Goal: Find specific page/section: Find specific page/section

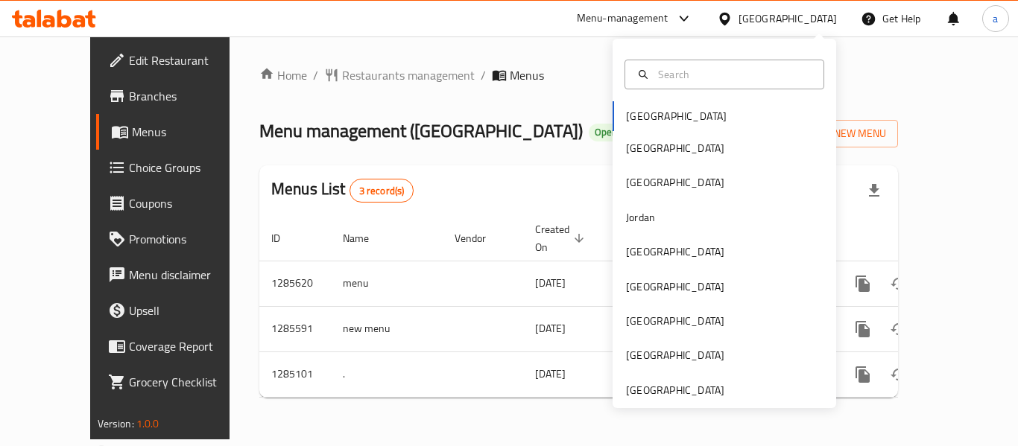
click at [664, 402] on div "[GEOGRAPHIC_DATA] [GEOGRAPHIC_DATA] [GEOGRAPHIC_DATA] [GEOGRAPHIC_DATA] [GEOGRA…" at bounding box center [723, 223] width 223 height 369
click at [666, 394] on div "[GEOGRAPHIC_DATA]" at bounding box center [675, 390] width 98 height 16
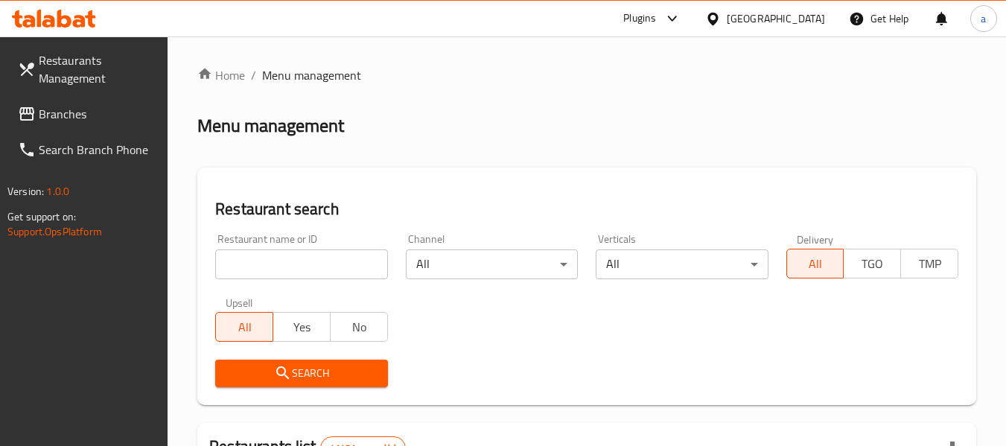
click at [65, 114] on span "Branches" at bounding box center [98, 114] width 118 height 18
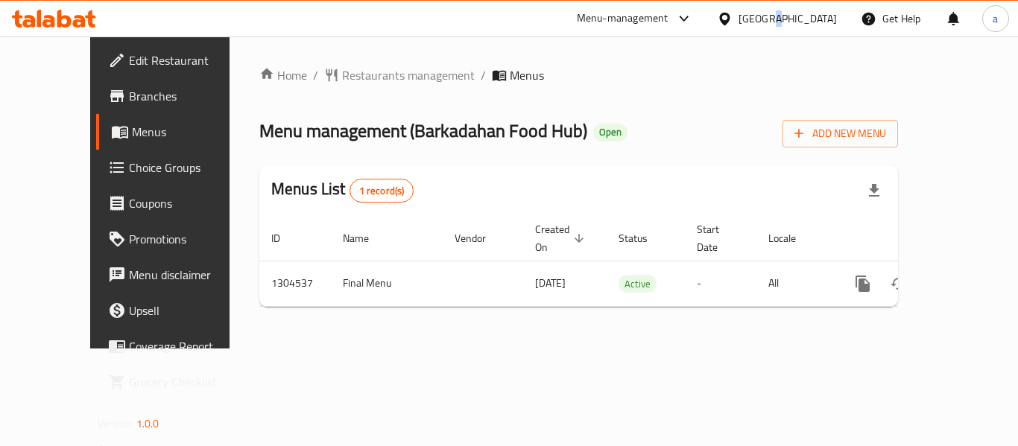
click at [770, 17] on div "[GEOGRAPHIC_DATA]" at bounding box center [787, 18] width 98 height 16
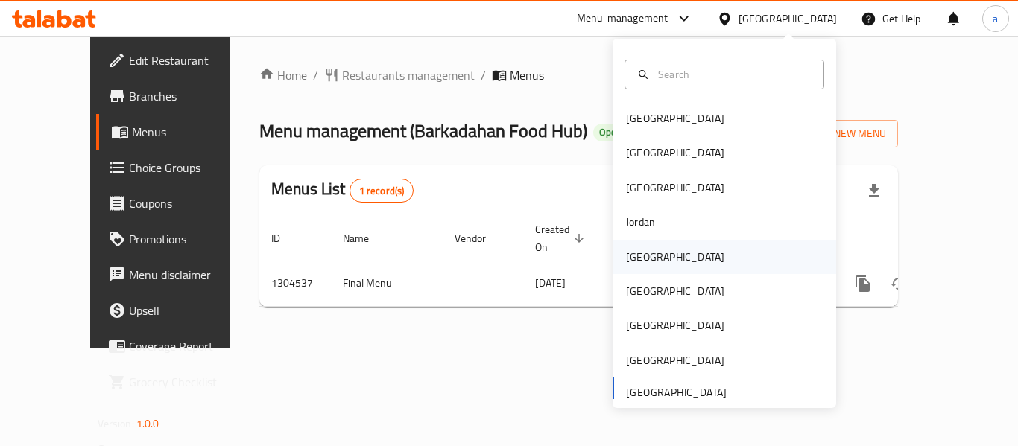
click at [652, 255] on div "[GEOGRAPHIC_DATA]" at bounding box center [675, 257] width 122 height 34
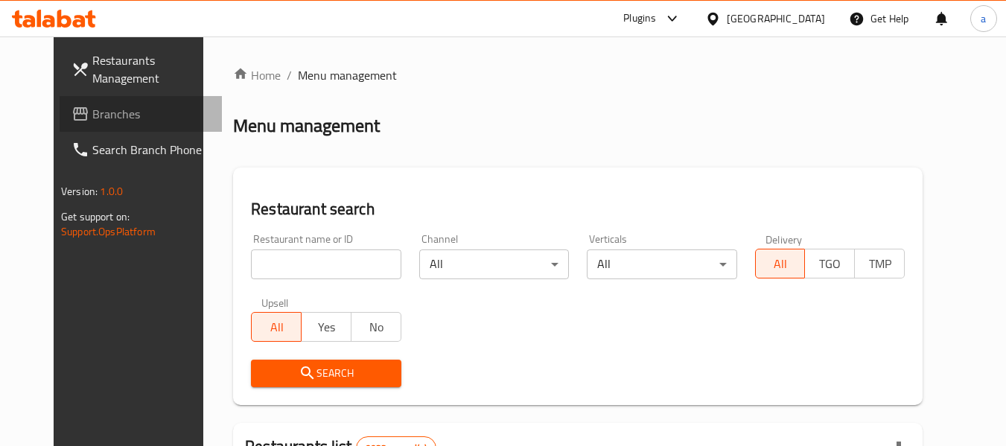
click at [92, 121] on span "Branches" at bounding box center [151, 114] width 118 height 18
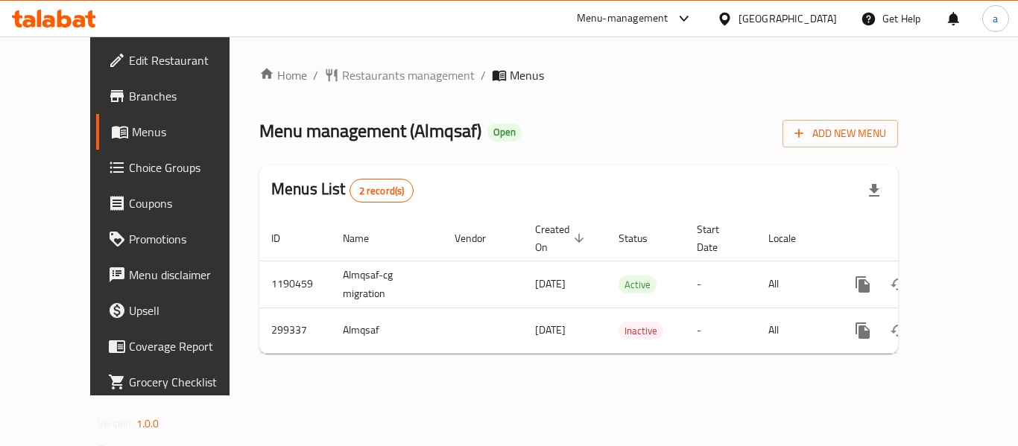
click at [807, 11] on div "[GEOGRAPHIC_DATA]" at bounding box center [787, 18] width 98 height 16
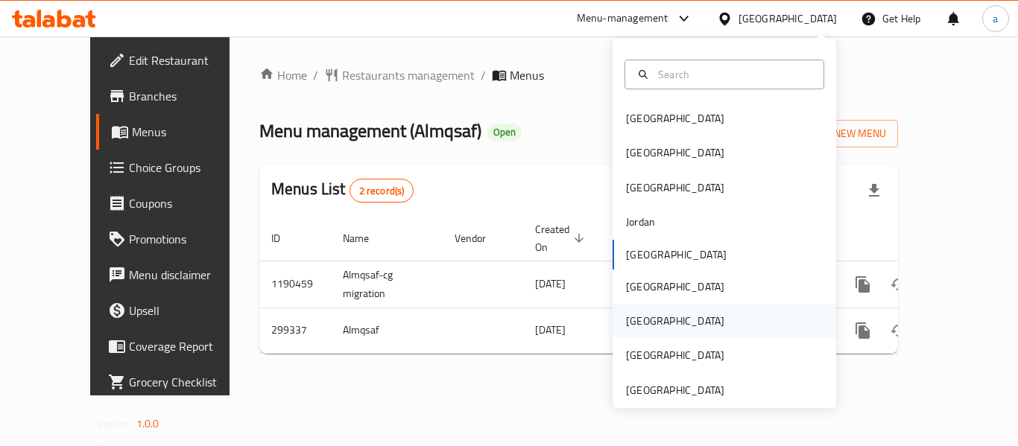
click at [634, 320] on div "[GEOGRAPHIC_DATA]" at bounding box center [675, 321] width 98 height 16
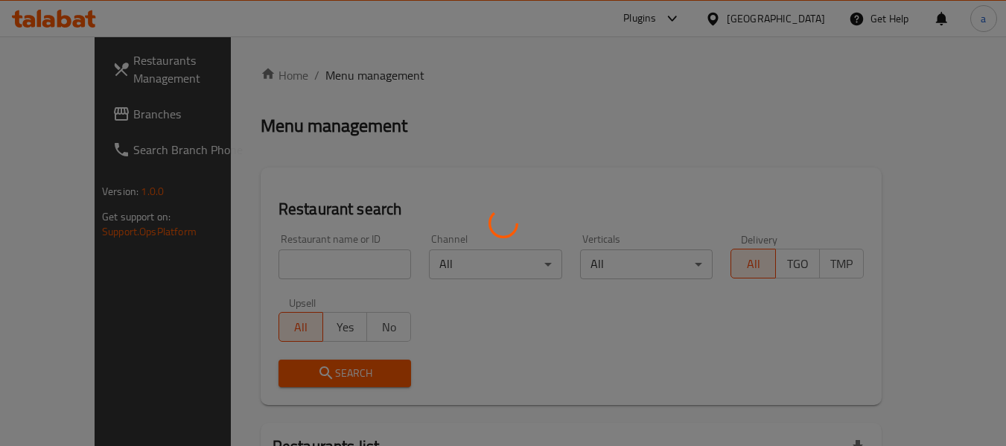
click at [89, 115] on div at bounding box center [503, 223] width 1006 height 446
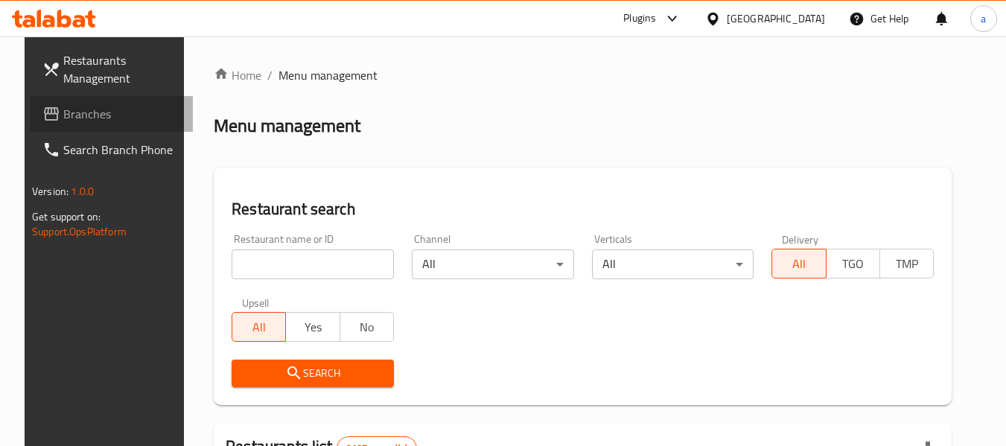
click at [89, 115] on span "Branches" at bounding box center [122, 114] width 118 height 18
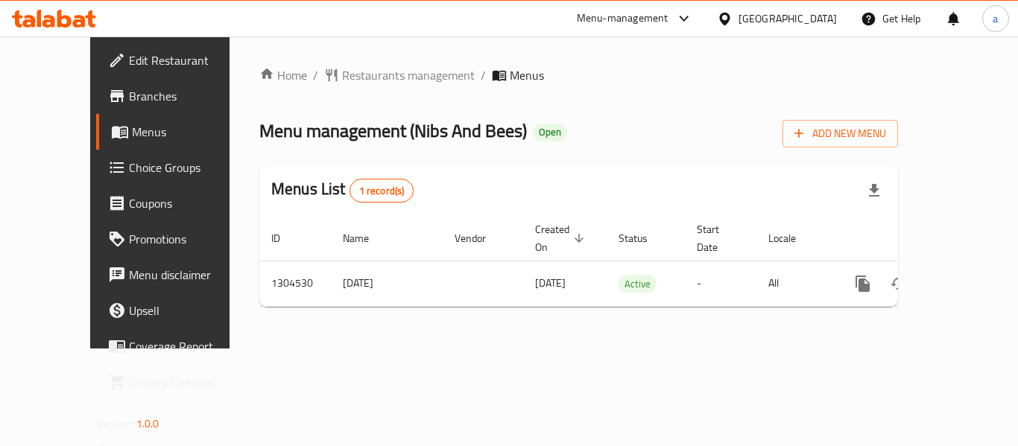
click at [814, 12] on div "[GEOGRAPHIC_DATA]" at bounding box center [787, 18] width 98 height 16
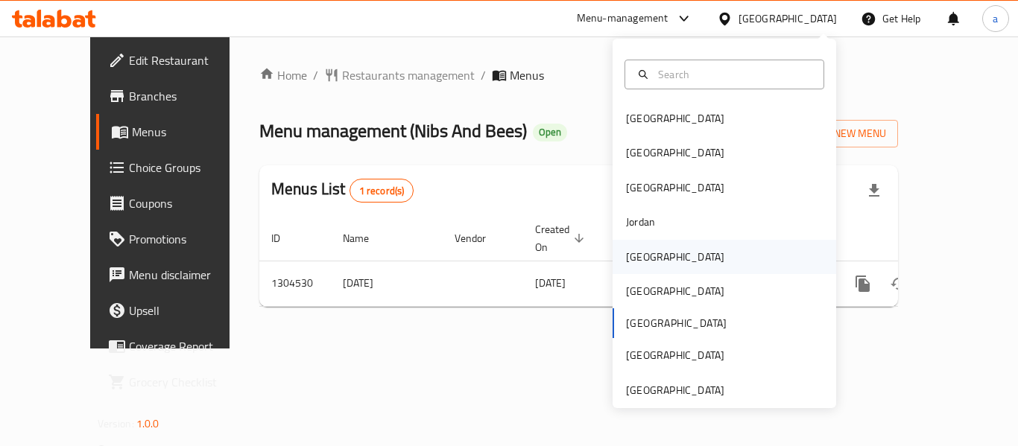
click at [656, 265] on div "[GEOGRAPHIC_DATA]" at bounding box center [675, 257] width 122 height 34
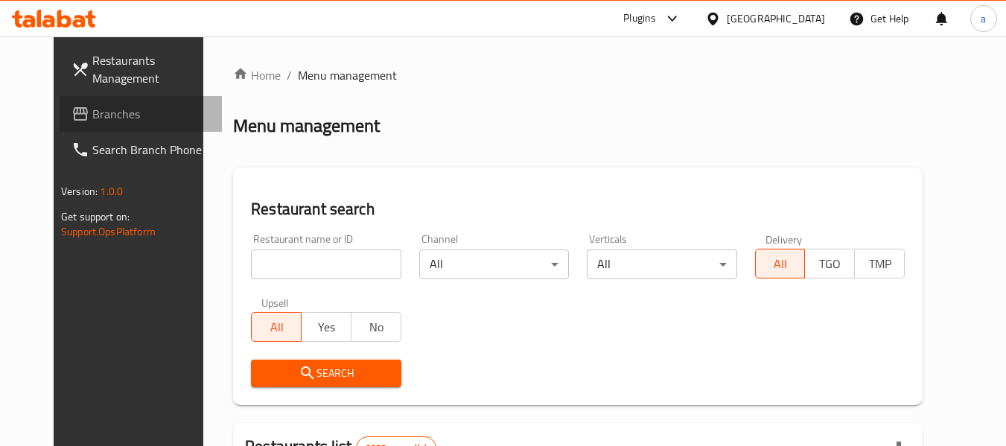
click at [92, 118] on span "Branches" at bounding box center [151, 114] width 118 height 18
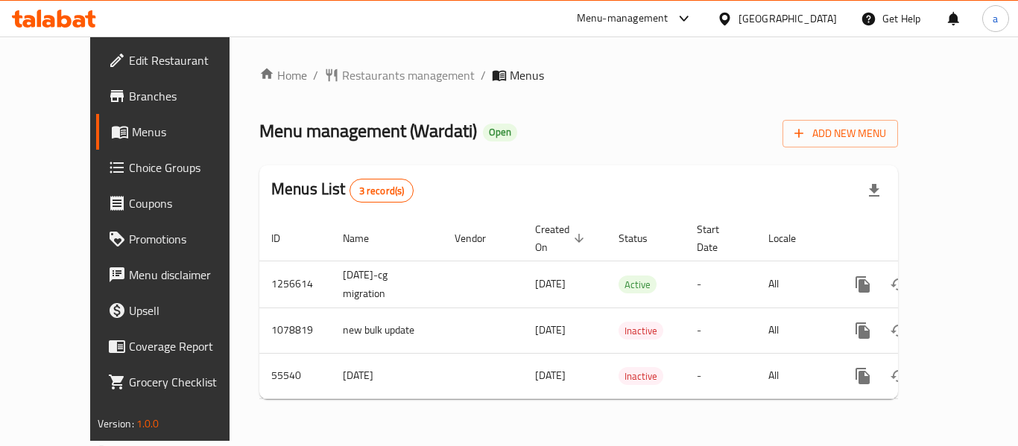
click at [729, 22] on icon at bounding box center [724, 18] width 10 height 13
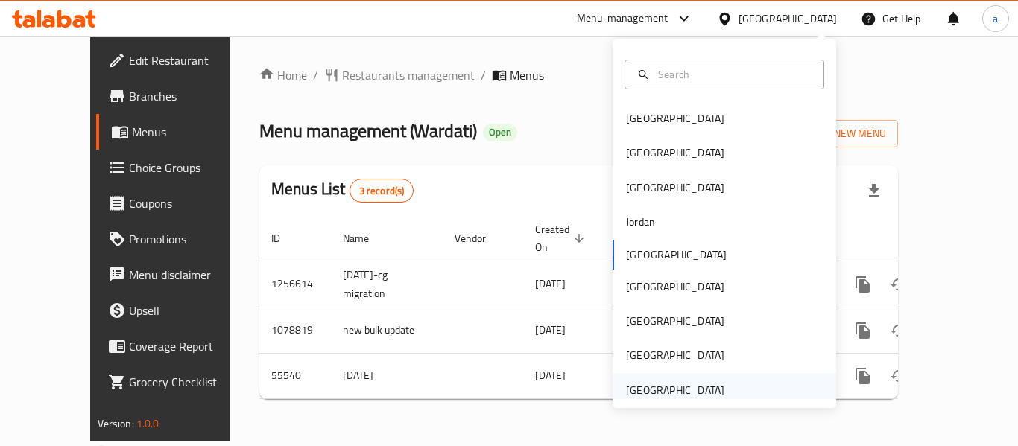
click at [679, 390] on div "[GEOGRAPHIC_DATA]" at bounding box center [675, 390] width 98 height 16
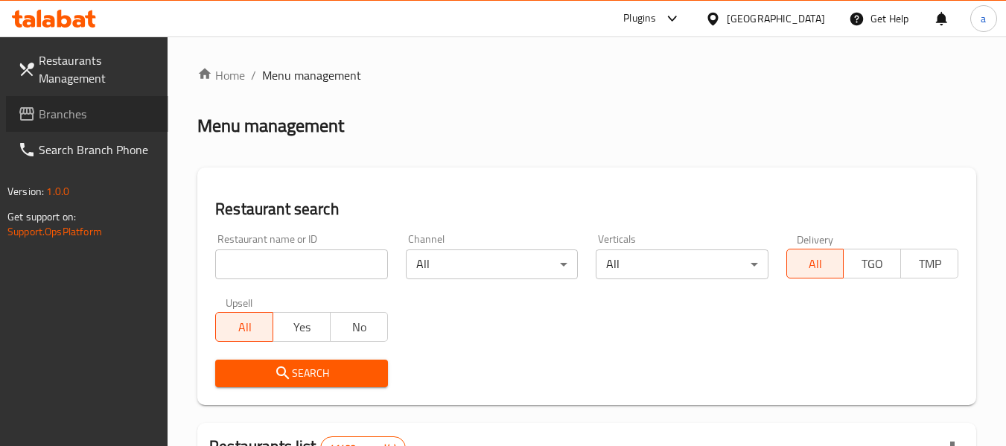
click at [100, 127] on link "Branches" at bounding box center [87, 114] width 162 height 36
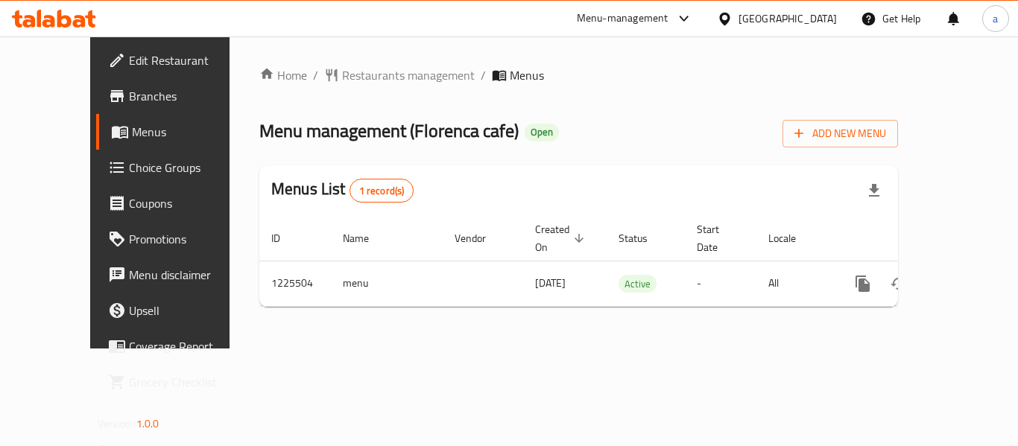
click at [770, 21] on div "[GEOGRAPHIC_DATA]" at bounding box center [787, 18] width 98 height 16
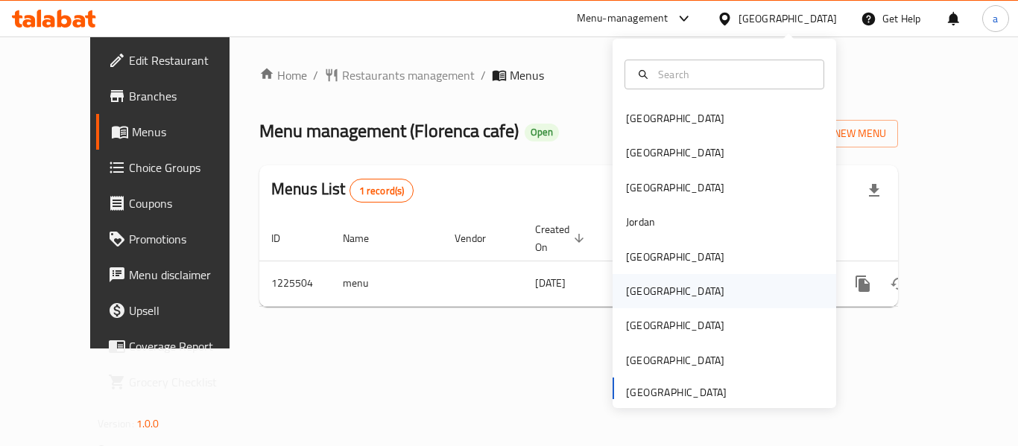
click at [641, 296] on div "[GEOGRAPHIC_DATA]" at bounding box center [675, 291] width 98 height 16
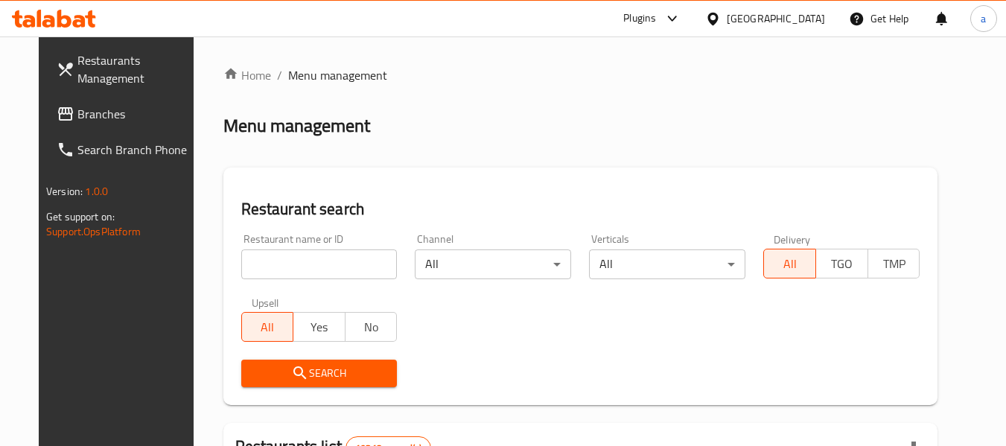
click at [76, 114] on div at bounding box center [503, 223] width 1006 height 446
click at [77, 114] on span "Branches" at bounding box center [136, 114] width 118 height 18
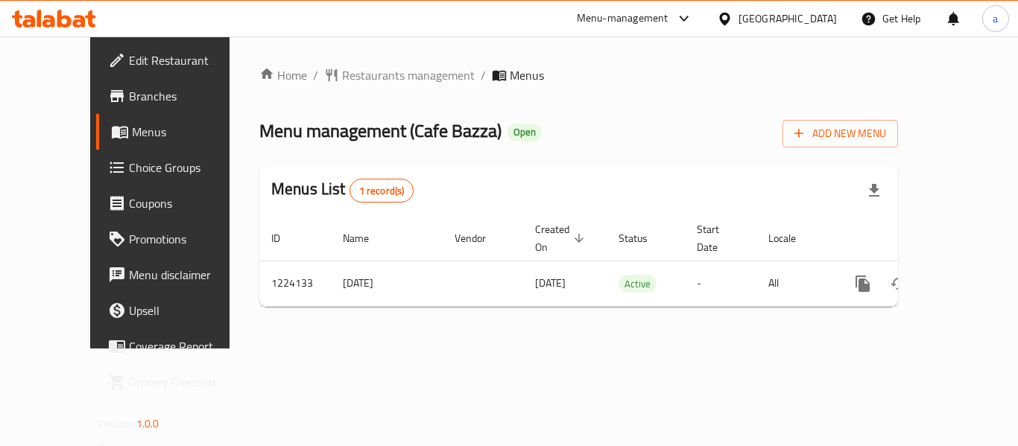
click at [738, 17] on div at bounding box center [728, 18] width 22 height 16
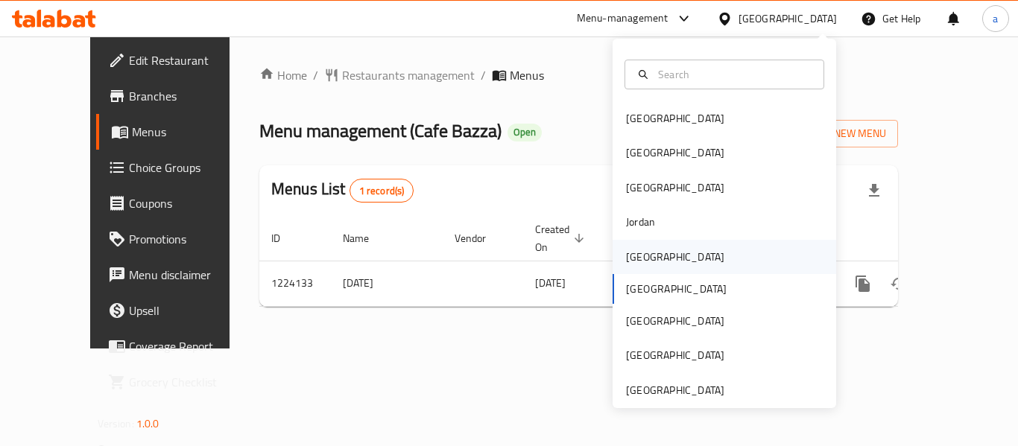
click at [650, 255] on div "[GEOGRAPHIC_DATA]" at bounding box center [675, 257] width 122 height 34
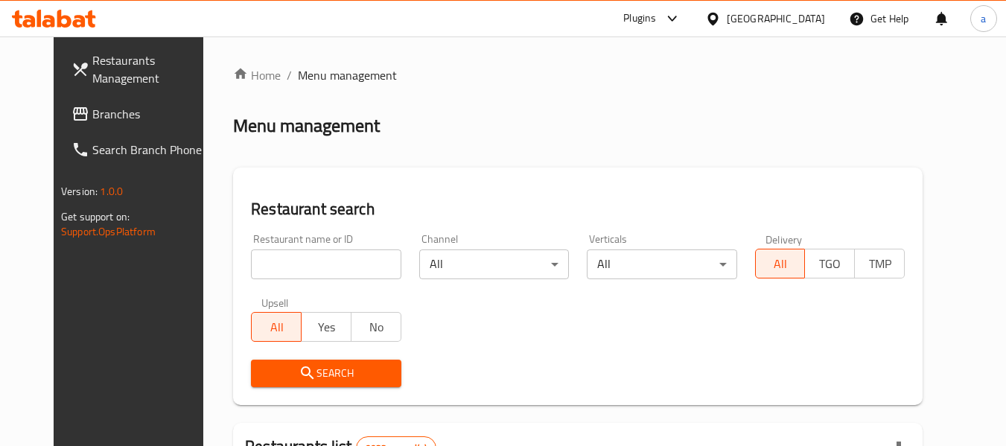
click at [92, 117] on span "Branches" at bounding box center [151, 114] width 118 height 18
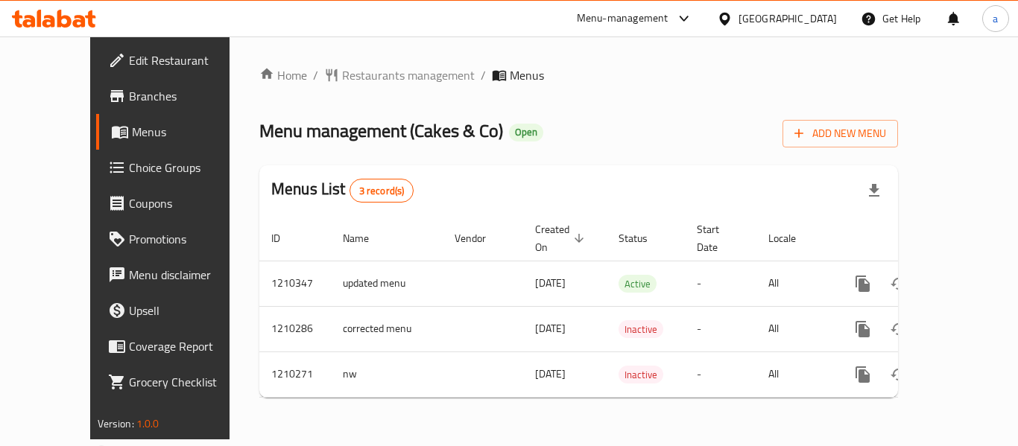
click at [550, 66] on ol "Home / Restaurants management / Menus" at bounding box center [578, 75] width 638 height 18
click at [808, 14] on div "Kuwait" at bounding box center [787, 18] width 98 height 16
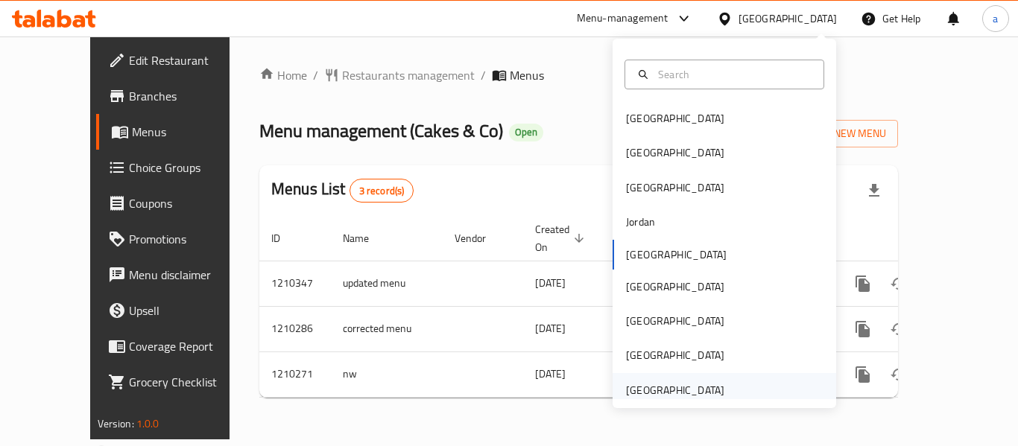
click at [660, 390] on div "[GEOGRAPHIC_DATA]" at bounding box center [675, 390] width 98 height 16
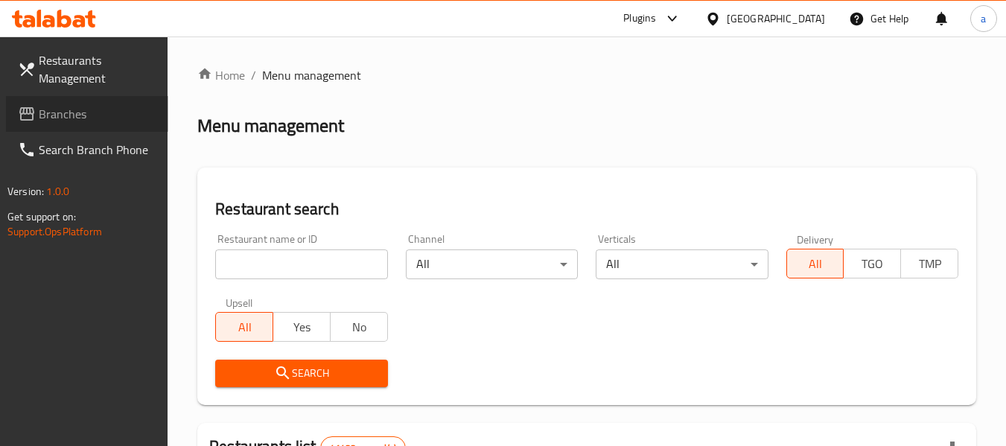
click at [74, 112] on span "Branches" at bounding box center [98, 114] width 118 height 18
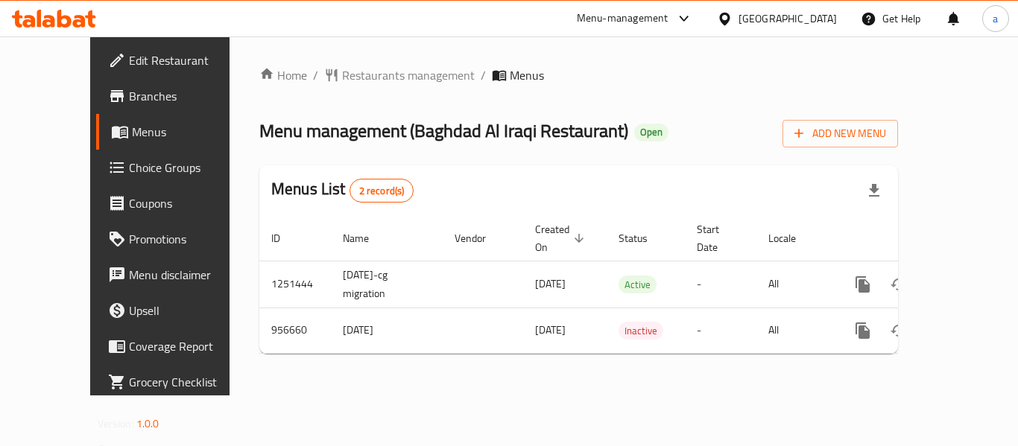
click at [661, 10] on div "Menu-management" at bounding box center [623, 19] width 92 height 18
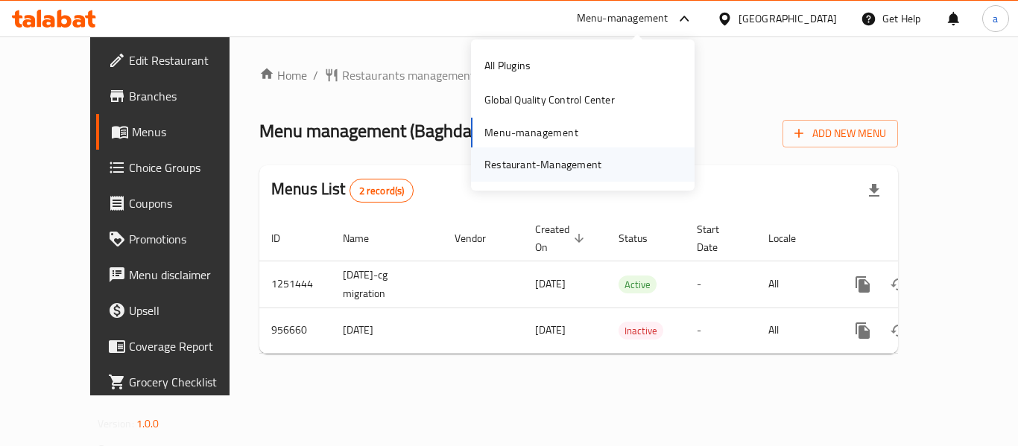
click at [592, 156] on div "Restaurant-Management" at bounding box center [542, 164] width 117 height 16
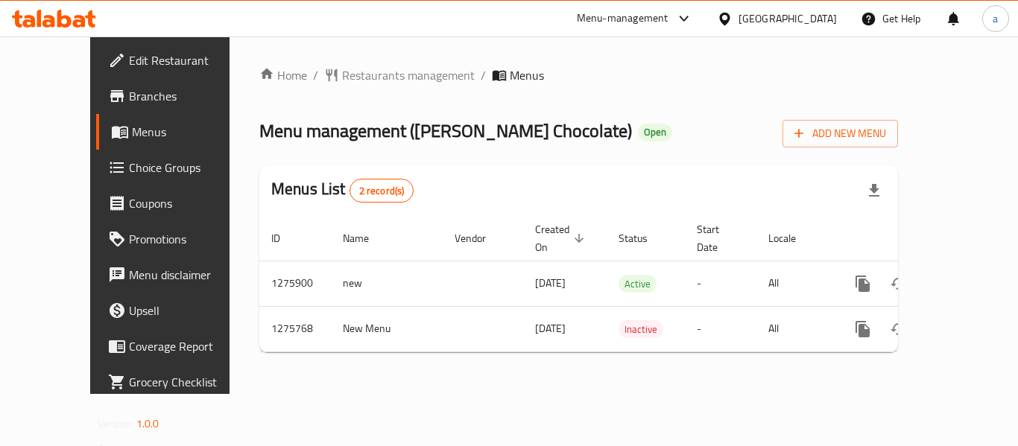
click at [769, 14] on div "[GEOGRAPHIC_DATA]" at bounding box center [787, 18] width 98 height 16
click at [664, 25] on div "Menu-management" at bounding box center [623, 19] width 92 height 18
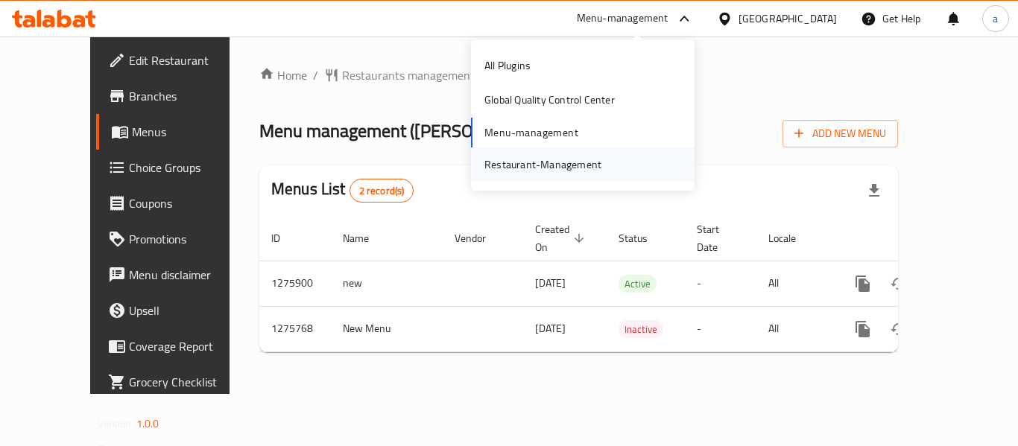
click at [561, 153] on div "Restaurant-Management" at bounding box center [542, 164] width 141 height 34
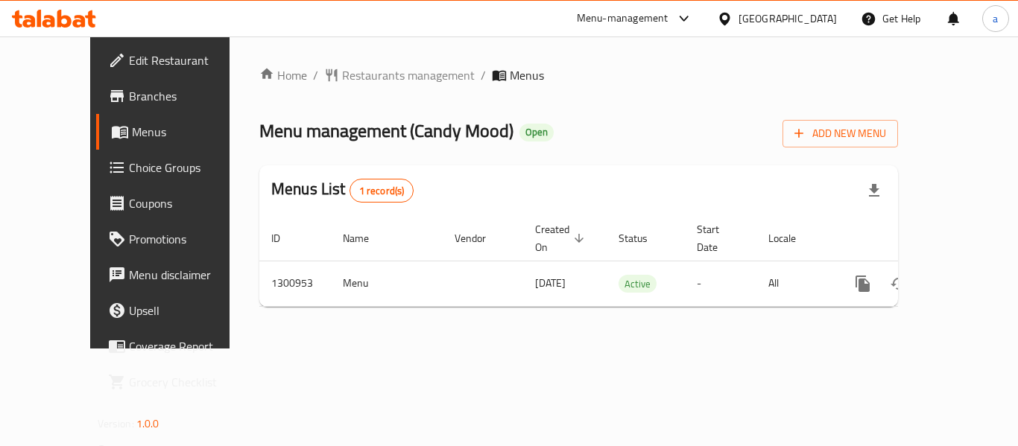
click at [761, 20] on div "[GEOGRAPHIC_DATA]" at bounding box center [787, 18] width 98 height 16
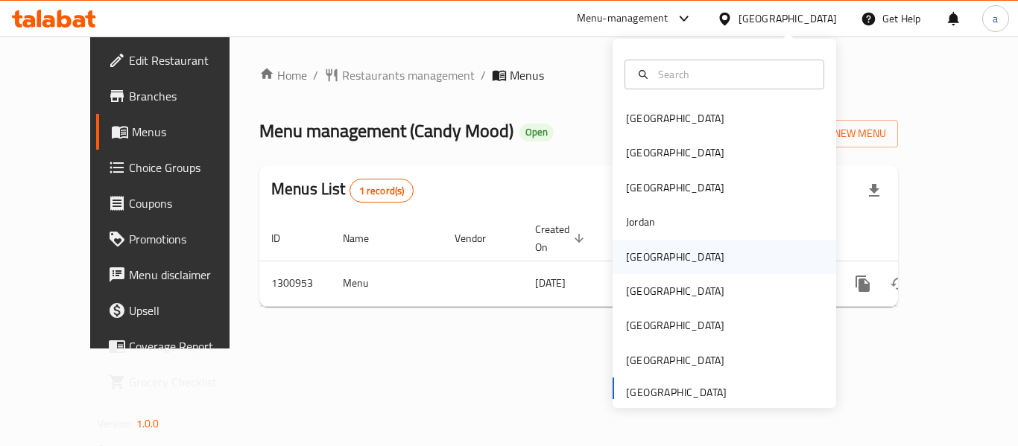
click at [632, 247] on div "Kuwait" at bounding box center [675, 257] width 122 height 34
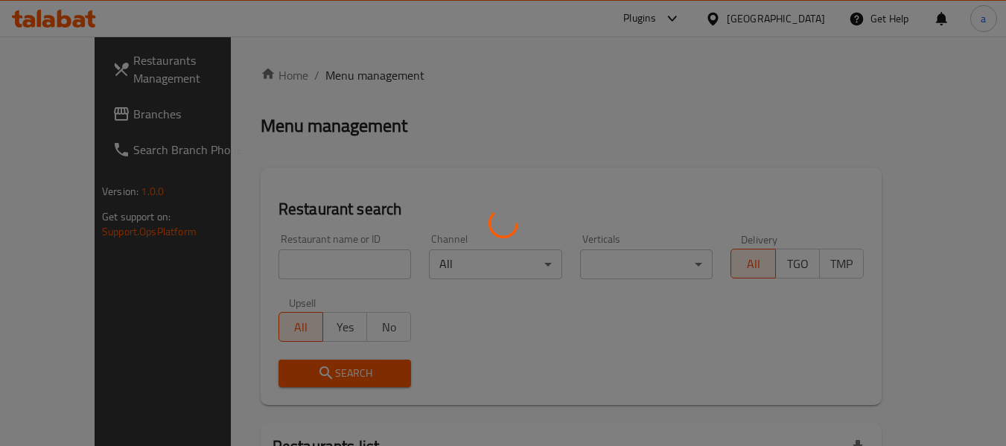
click at [68, 110] on div at bounding box center [503, 223] width 1006 height 446
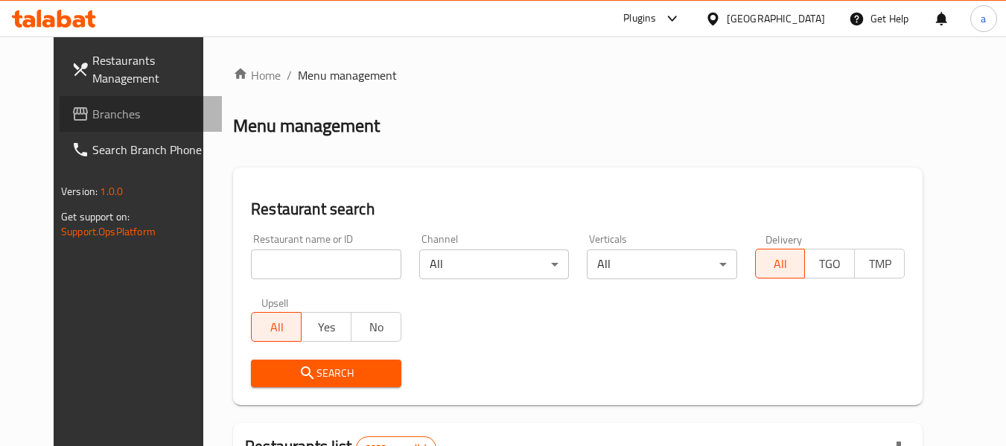
click at [92, 110] on span "Branches" at bounding box center [151, 114] width 118 height 18
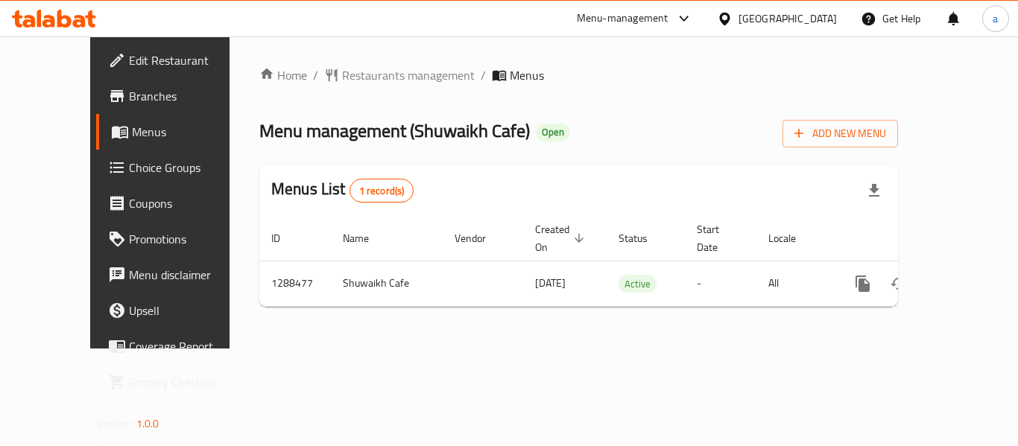
click at [810, 22] on div "[GEOGRAPHIC_DATA]" at bounding box center [787, 18] width 98 height 16
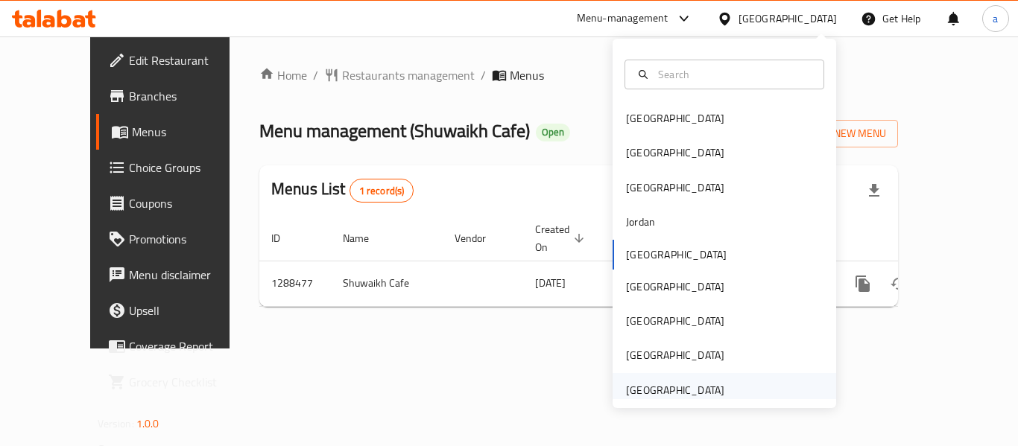
click at [647, 382] on div "[GEOGRAPHIC_DATA]" at bounding box center [675, 390] width 98 height 16
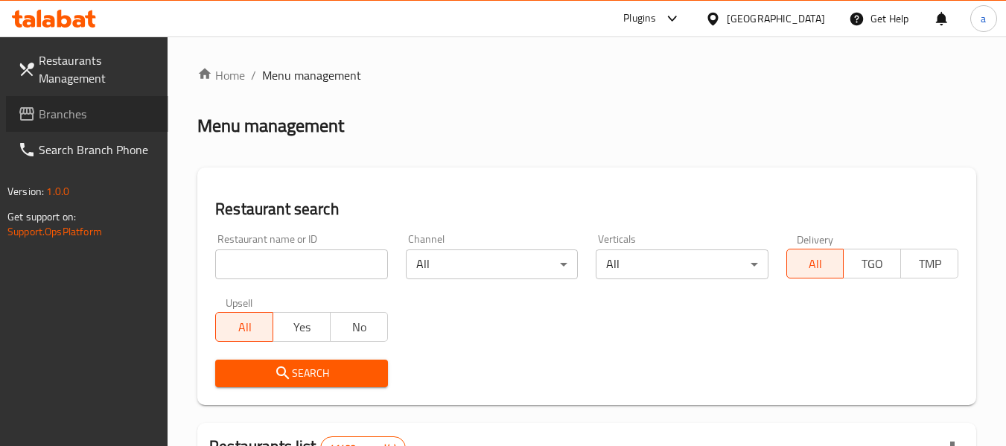
click at [65, 114] on span "Branches" at bounding box center [98, 114] width 118 height 18
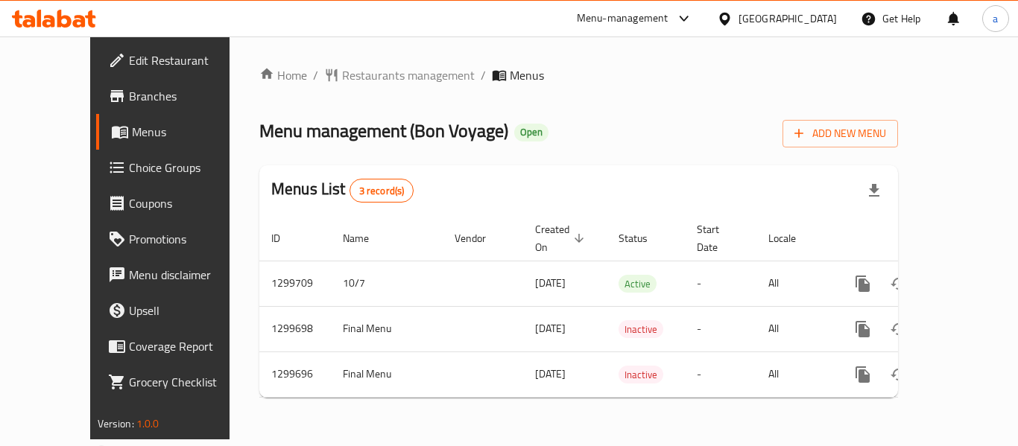
click at [570, 410] on div "Home / Restaurants management / Menus Menu management ( Bon Voyage ) Open Add N…" at bounding box center [578, 238] width 698 height 403
click at [802, 13] on div "[GEOGRAPHIC_DATA]" at bounding box center [787, 18] width 98 height 16
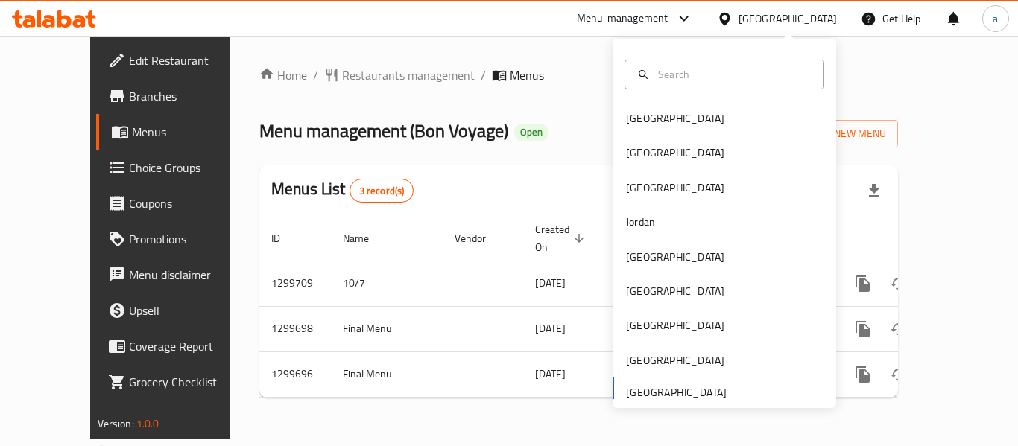
click at [647, 16] on div "Menu-management" at bounding box center [623, 19] width 92 height 18
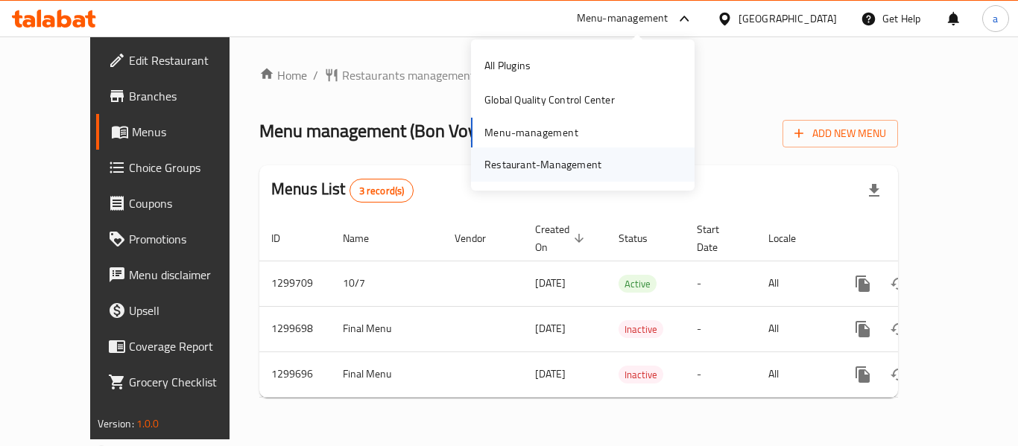
click at [528, 162] on div "Restaurant-Management" at bounding box center [542, 164] width 117 height 16
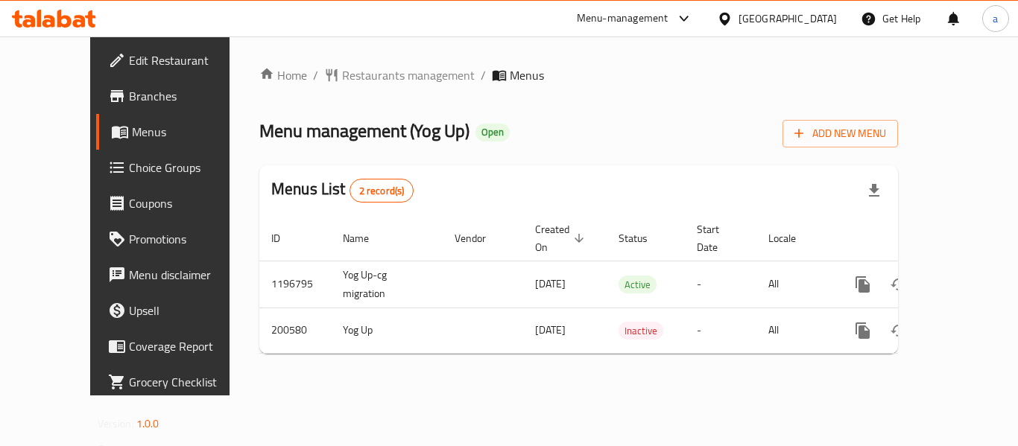
click at [639, 14] on div "Menu-management" at bounding box center [623, 19] width 92 height 18
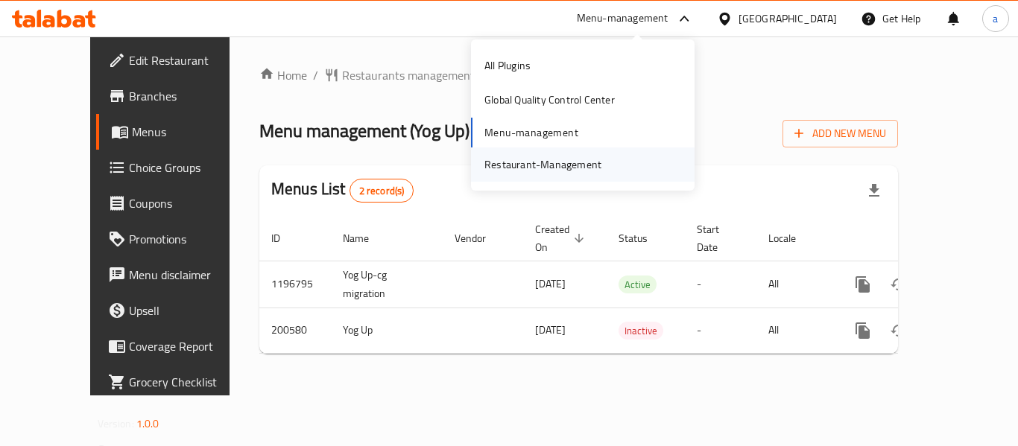
click at [565, 167] on div "Restaurant-Management" at bounding box center [542, 164] width 117 height 16
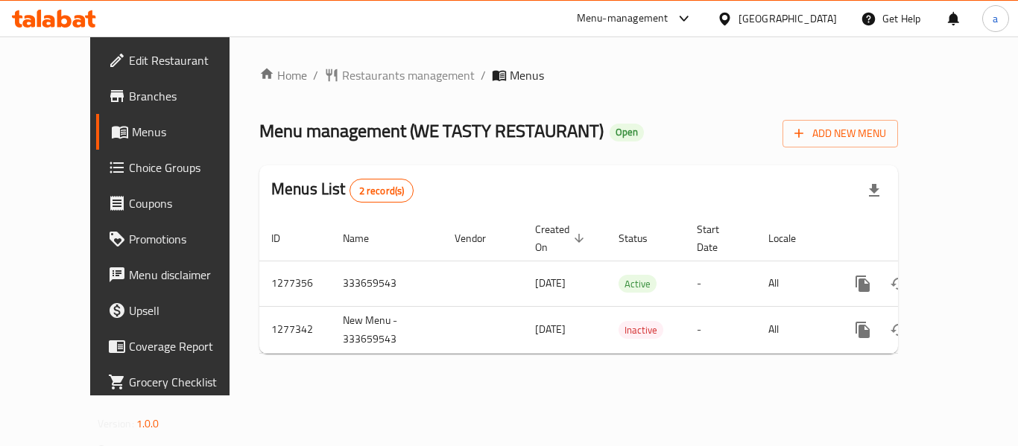
click at [749, 16] on div "[GEOGRAPHIC_DATA]" at bounding box center [787, 18] width 98 height 16
click at [665, 16] on div "Menu-management" at bounding box center [623, 19] width 92 height 18
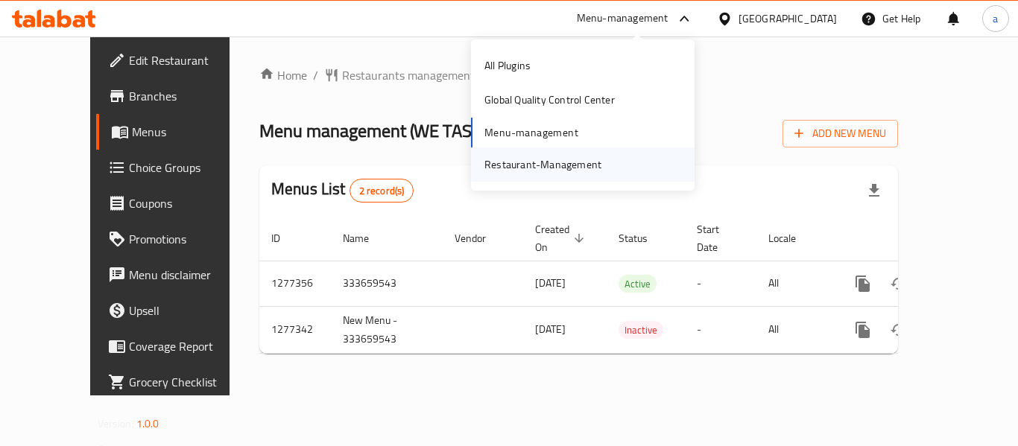
click at [556, 158] on div "Restaurant-Management" at bounding box center [542, 164] width 117 height 16
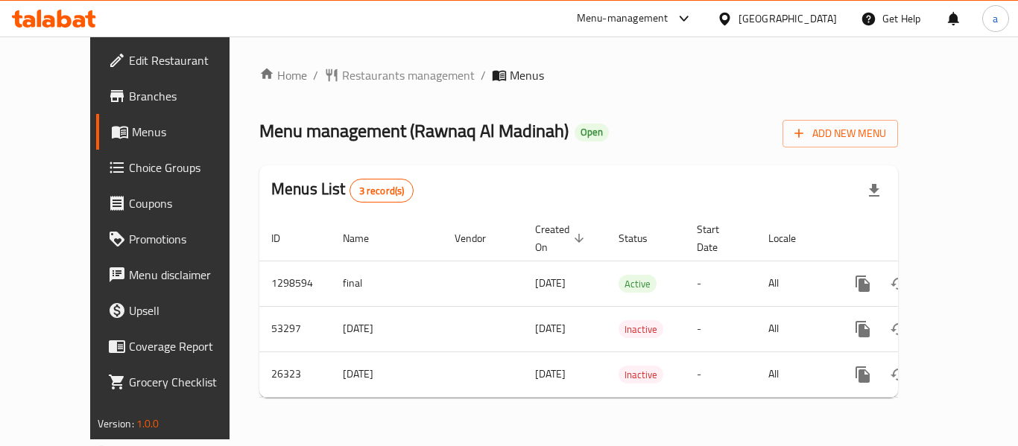
click at [760, 16] on div "[GEOGRAPHIC_DATA]" at bounding box center [787, 18] width 98 height 16
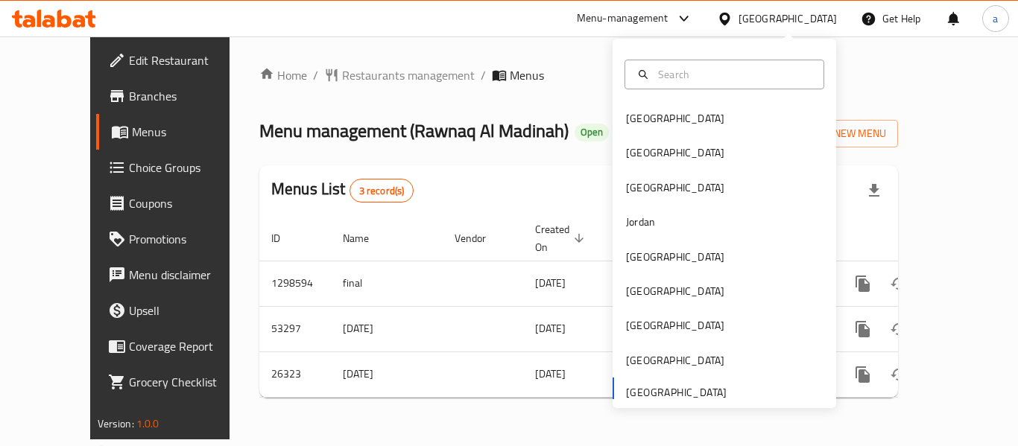
click at [637, 18] on div "Menu-management" at bounding box center [623, 19] width 92 height 18
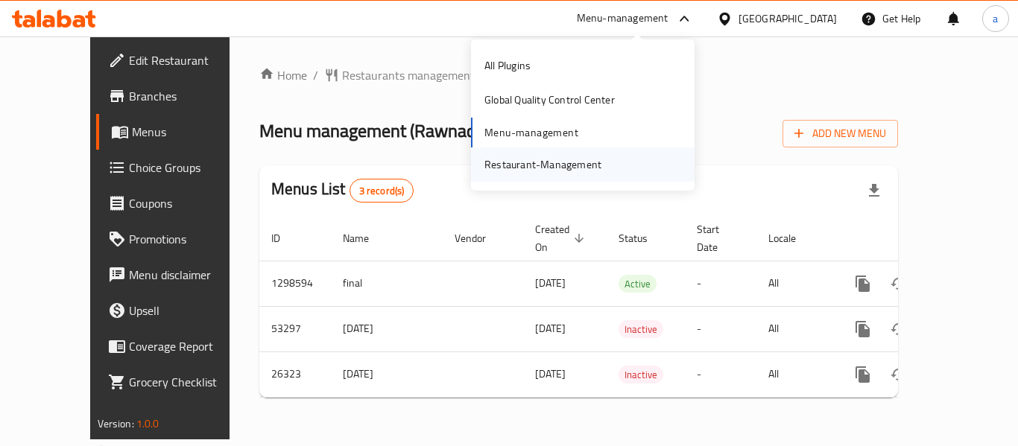
click at [536, 165] on div "Restaurant-Management" at bounding box center [542, 164] width 117 height 16
